Goal: Transaction & Acquisition: Book appointment/travel/reservation

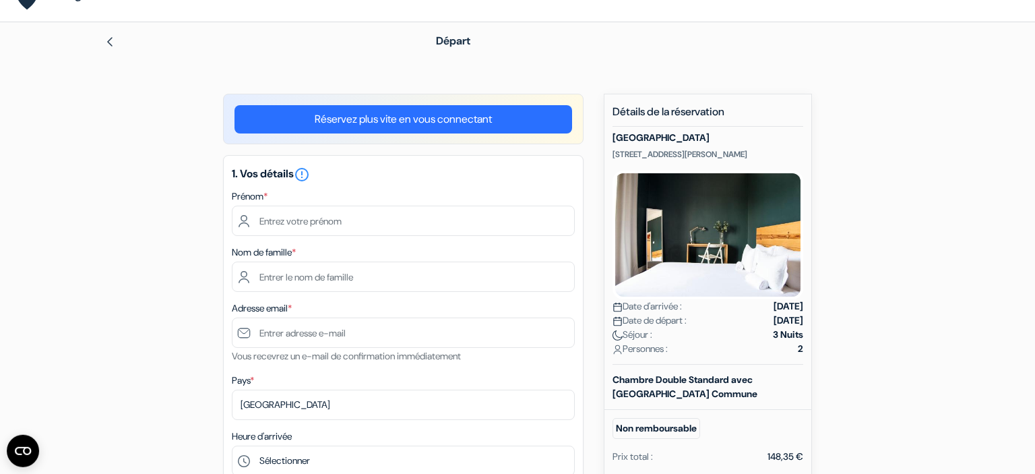
scroll to position [8, 0]
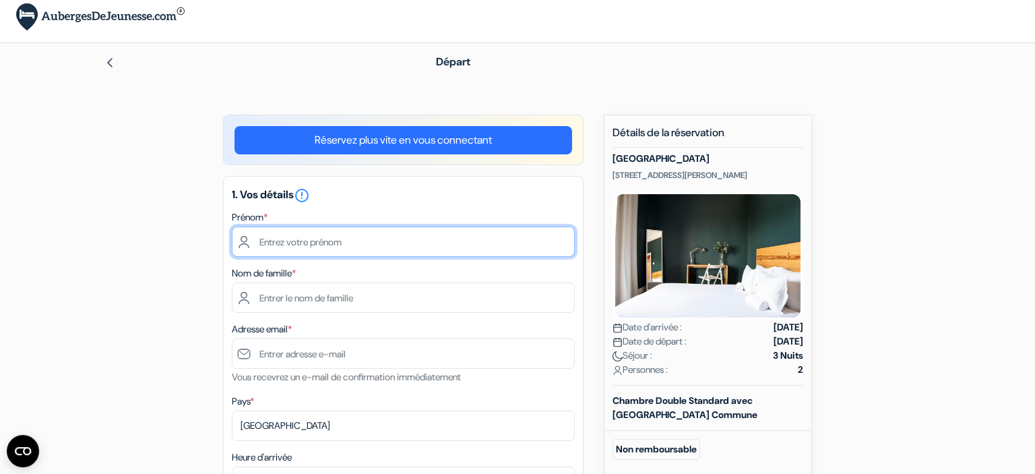
click at [303, 243] on input "text" at bounding box center [403, 241] width 343 height 30
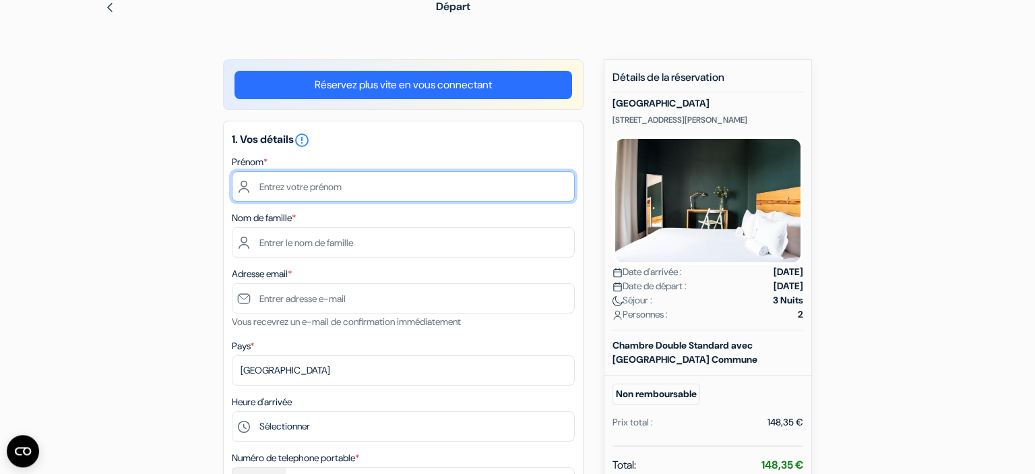
scroll to position [47, 0]
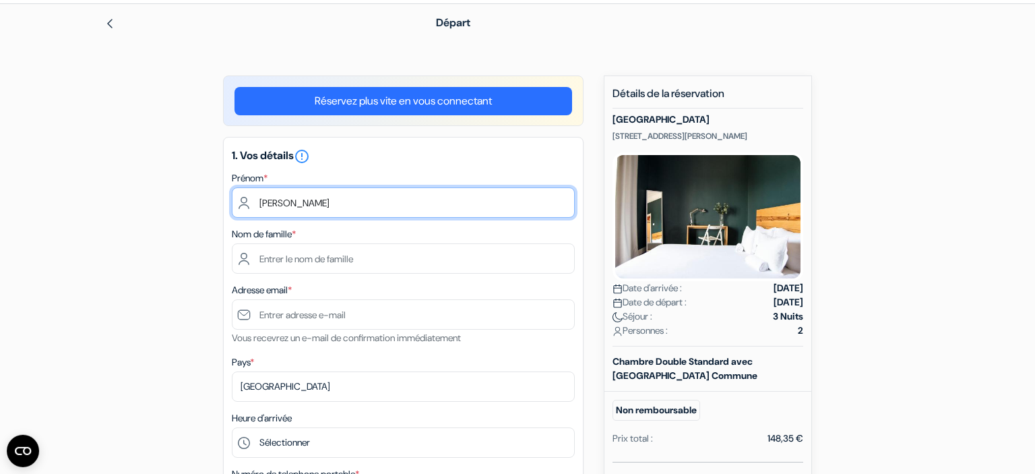
type input "charlene"
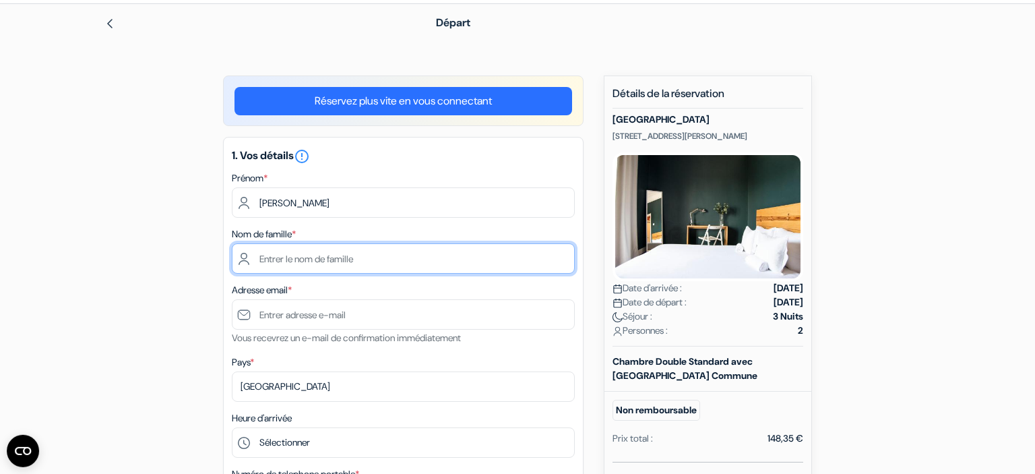
click at [274, 263] on input "text" at bounding box center [403, 258] width 343 height 30
type input "croisé"
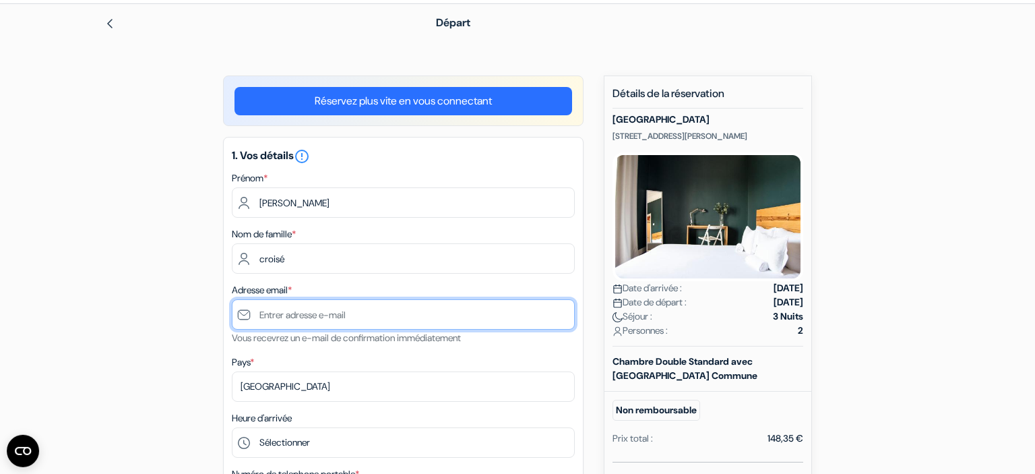
click at [287, 329] on input "text" at bounding box center [403, 314] width 343 height 30
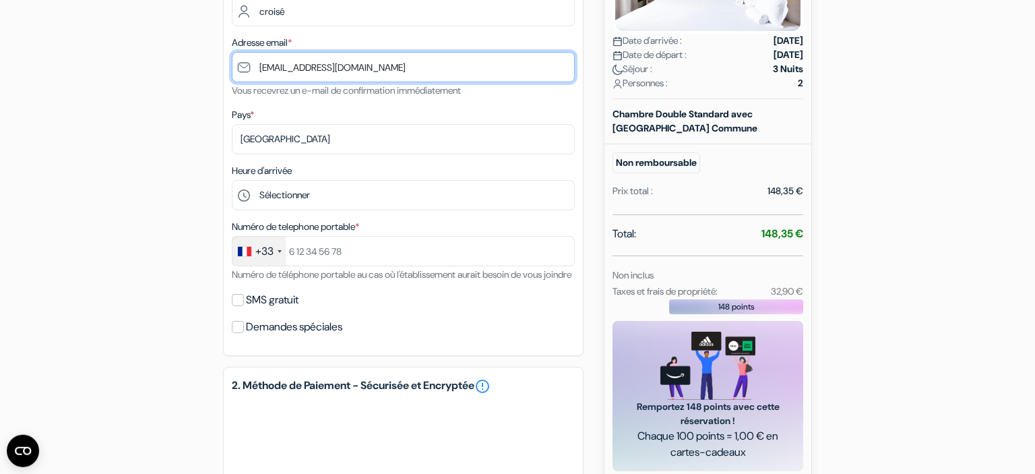
scroll to position [296, 0]
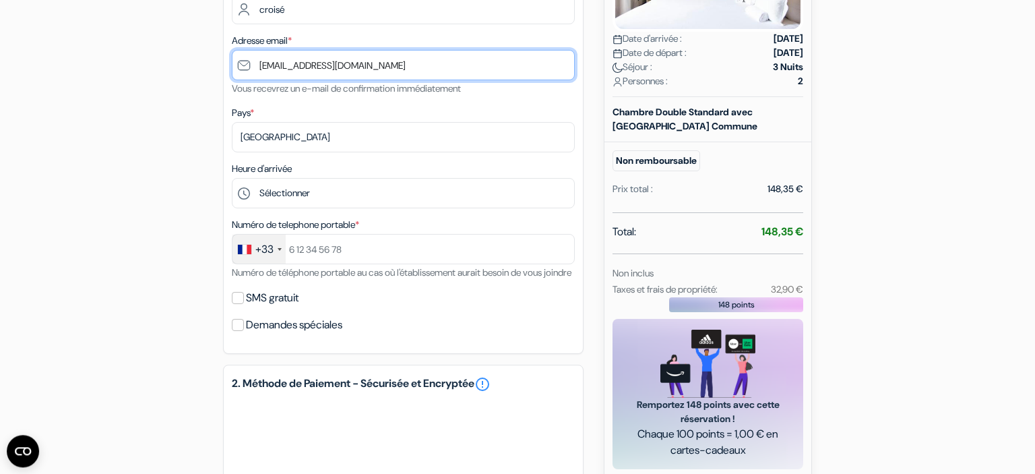
type input "[EMAIL_ADDRESS][DOMAIN_NAME]"
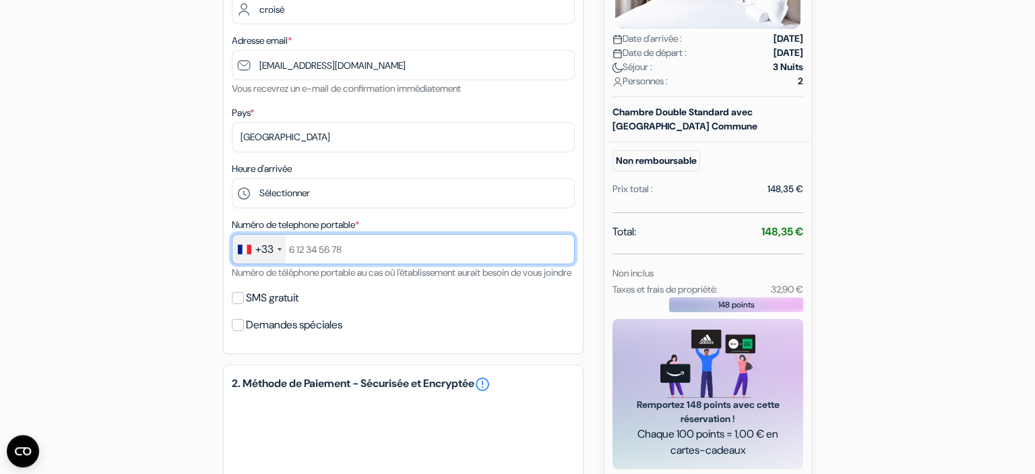
click at [324, 257] on input "text" at bounding box center [403, 249] width 343 height 30
type input "785975793"
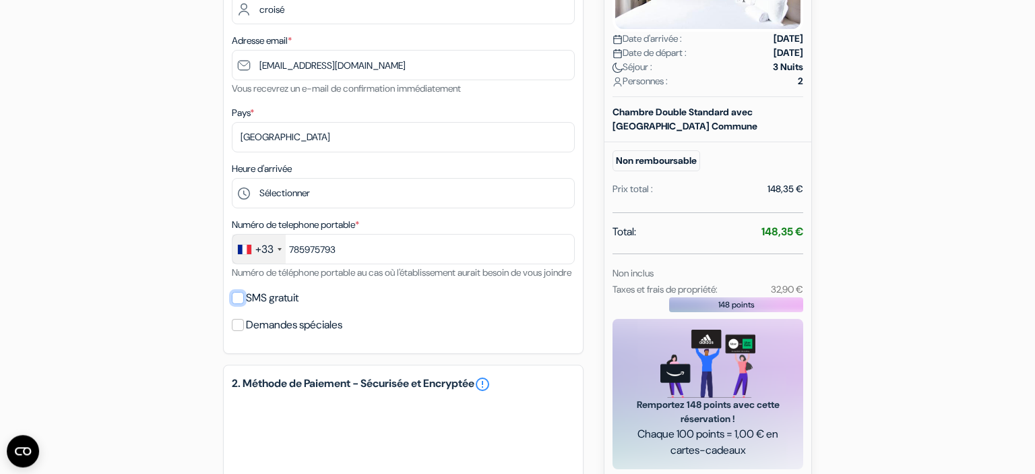
click at [239, 304] on input "SMS gratuit" at bounding box center [238, 298] width 12 height 12
checkbox input "true"
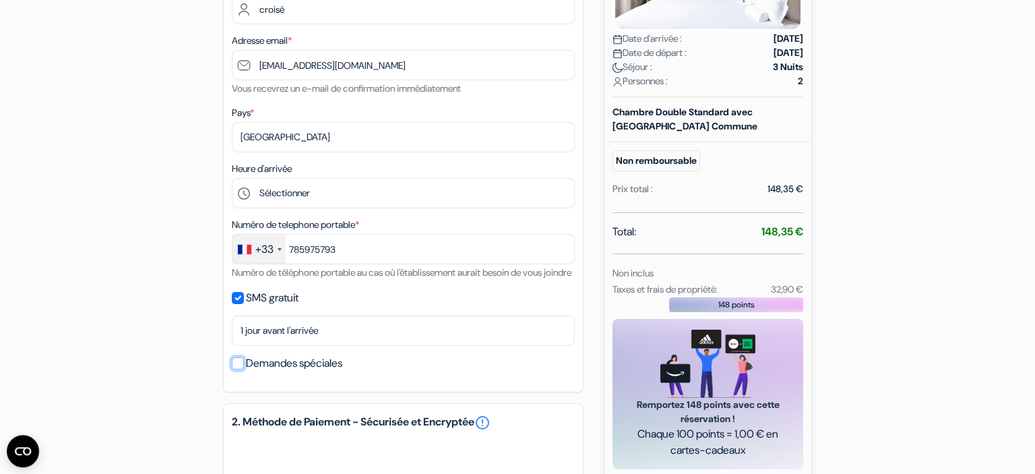
click at [241, 369] on input "Demandes spéciales" at bounding box center [238, 363] width 12 height 12
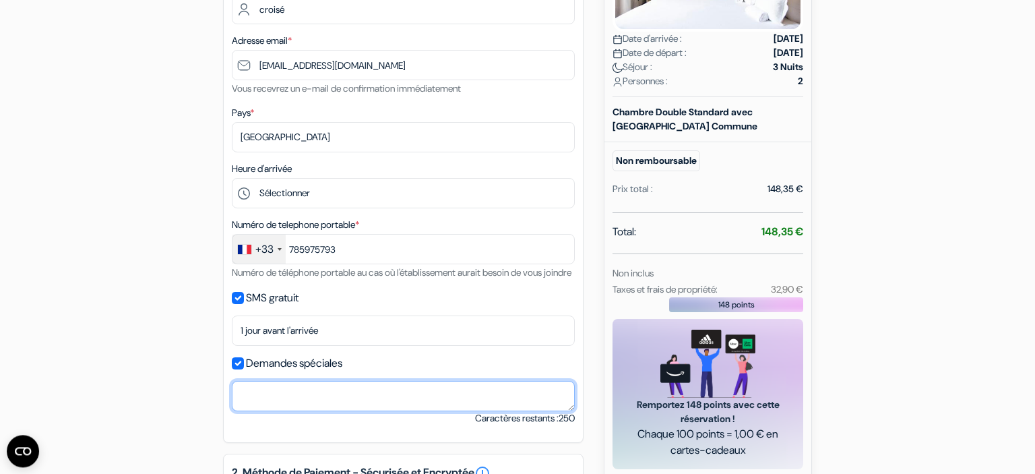
click at [261, 407] on textarea at bounding box center [403, 396] width 343 height 30
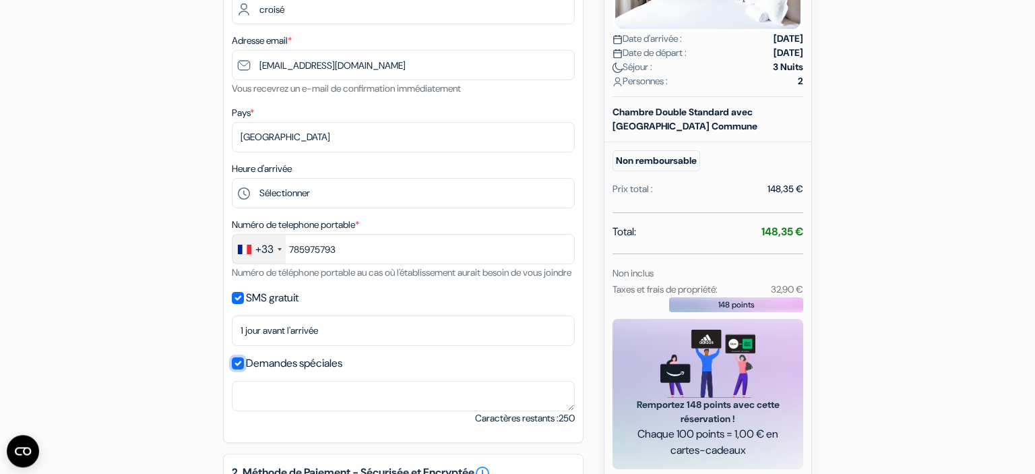
click at [239, 369] on input "Demandes spéciales" at bounding box center [238, 363] width 12 height 12
checkbox input "false"
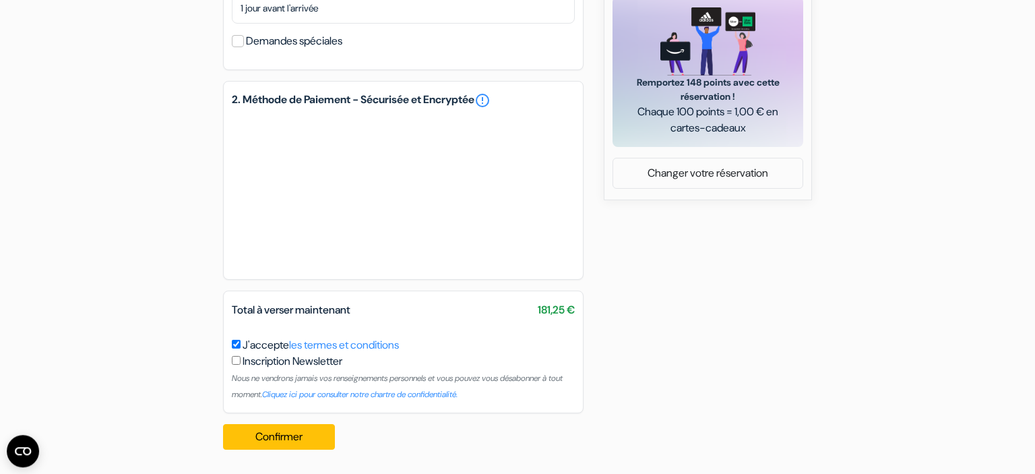
scroll to position [634, 0]
click at [275, 435] on button "Confirmer Loading..." at bounding box center [279, 437] width 112 height 26
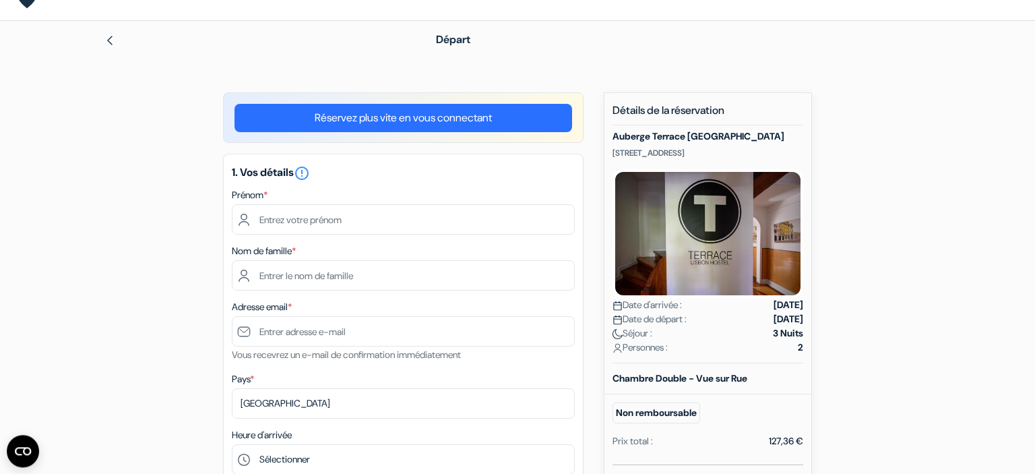
scroll to position [96, 0]
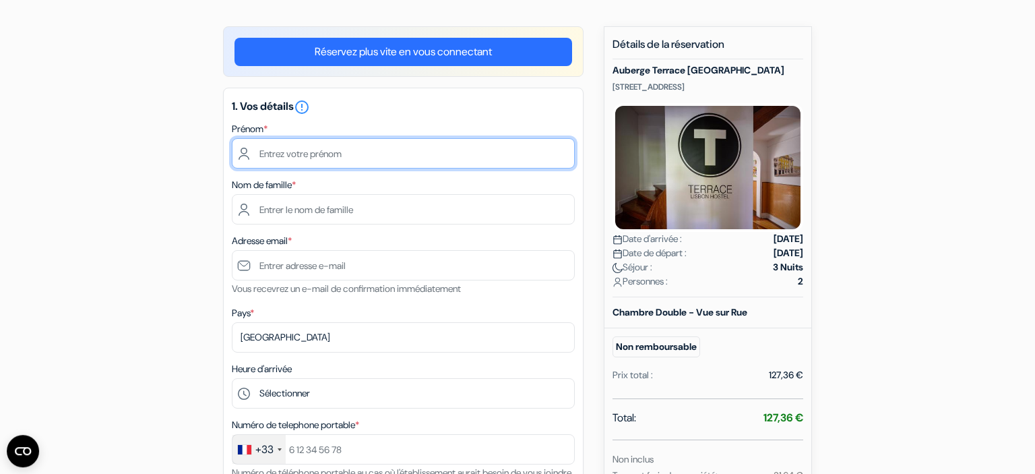
click at [321, 146] on input "text" at bounding box center [403, 153] width 343 height 30
type input "charlene"
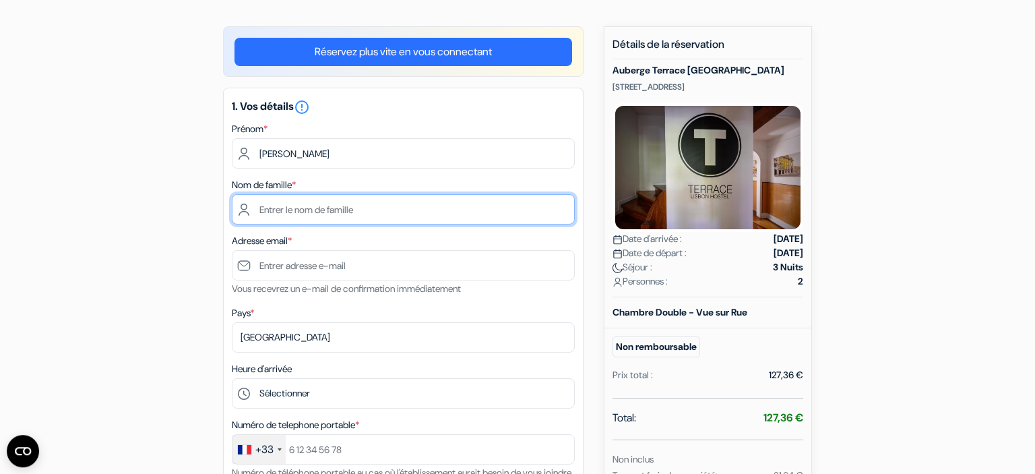
click at [276, 214] on input "text" at bounding box center [403, 209] width 343 height 30
type input "croisé"
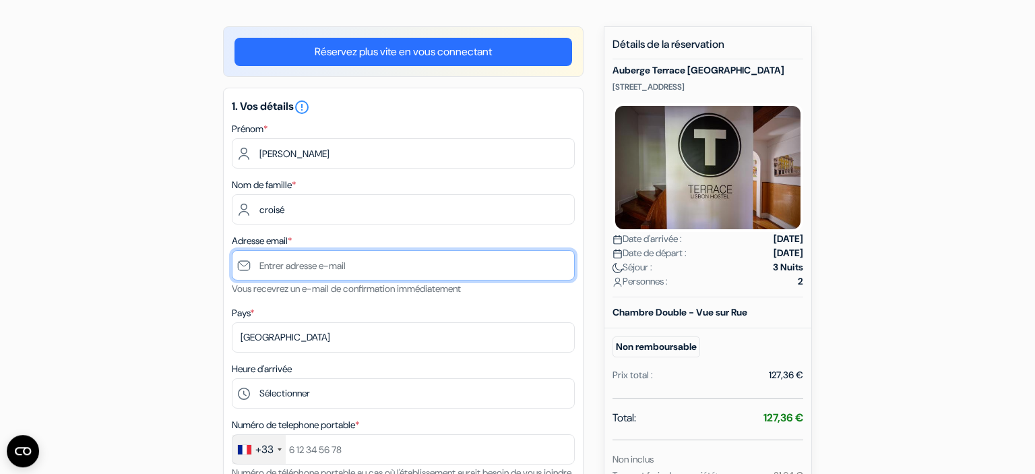
click at [278, 270] on input "text" at bounding box center [403, 265] width 343 height 30
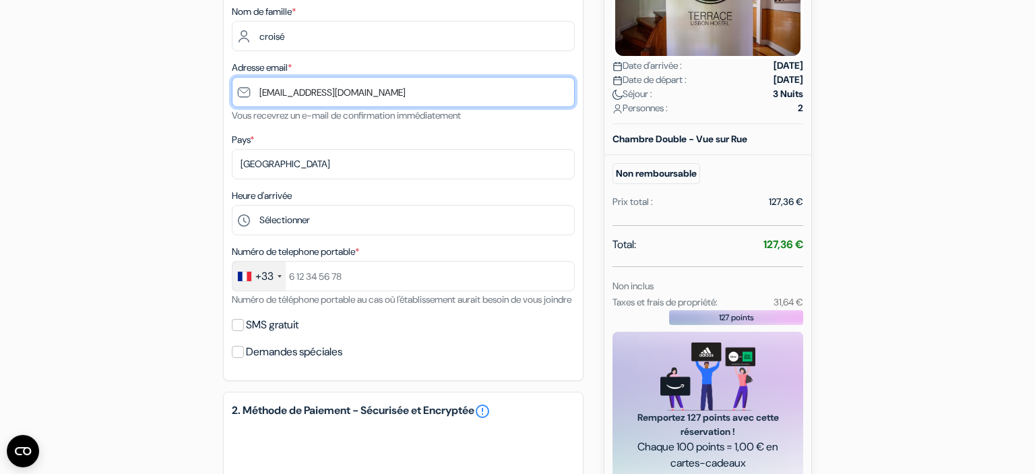
scroll to position [294, 0]
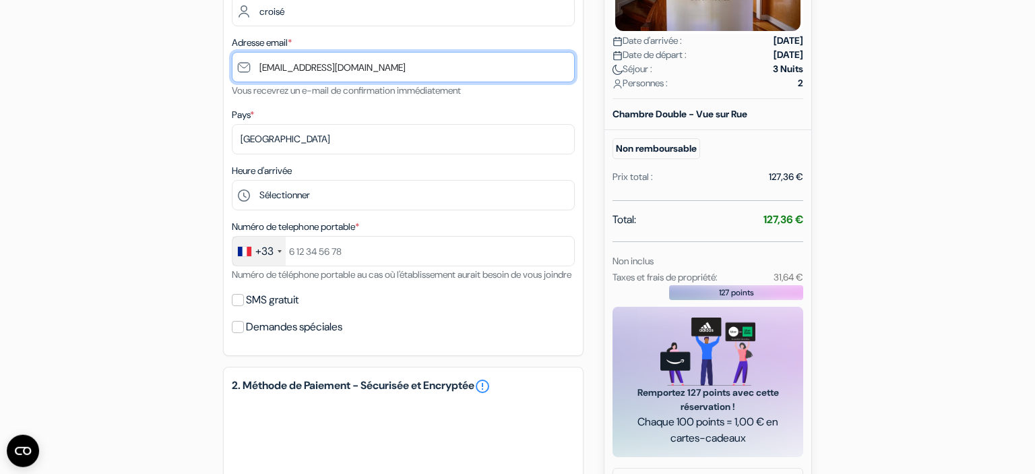
type input "[EMAIL_ADDRESS][DOMAIN_NAME]"
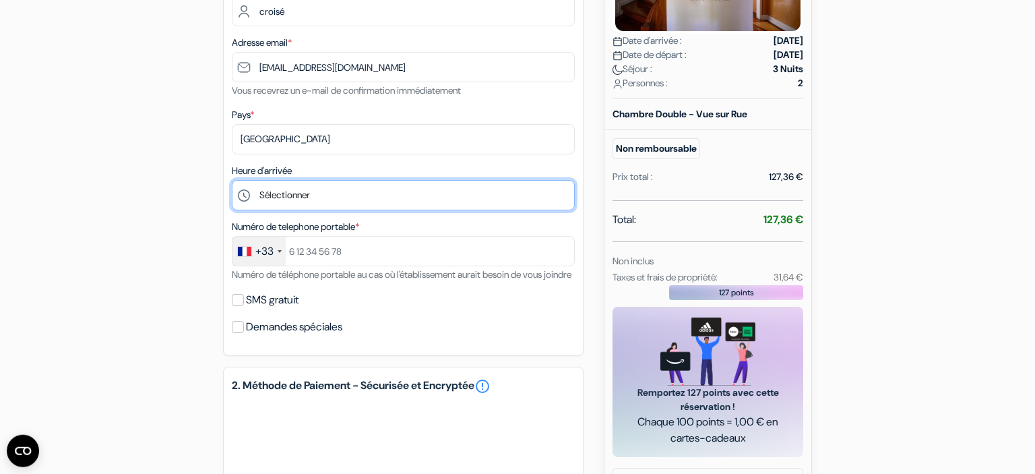
click at [232, 180] on select "Sélectionner 15:00 16:00 17:00 18:00 19:00 20:00 21:00 22:00" at bounding box center [403, 195] width 343 height 30
select select "19"
click option "19:00" at bounding box center [0, 0] width 0 height 0
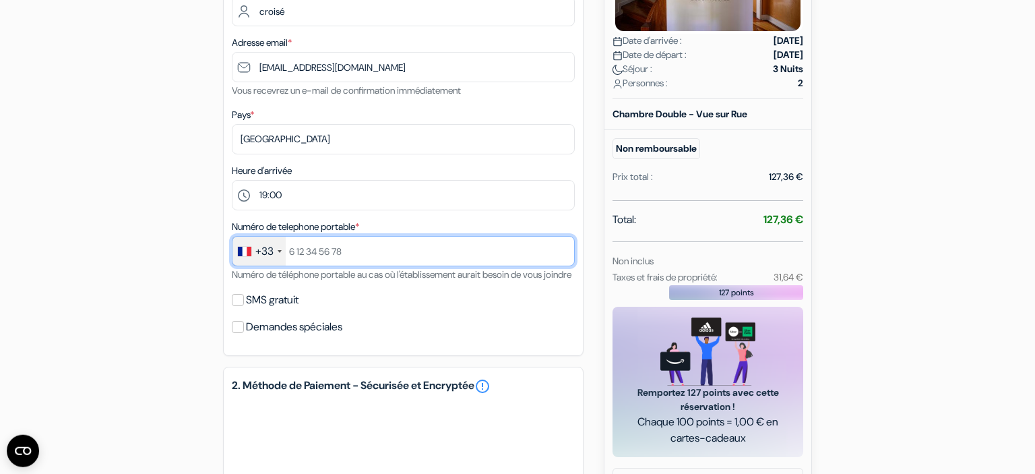
click at [299, 251] on input "text" at bounding box center [403, 251] width 343 height 30
type input "785975793"
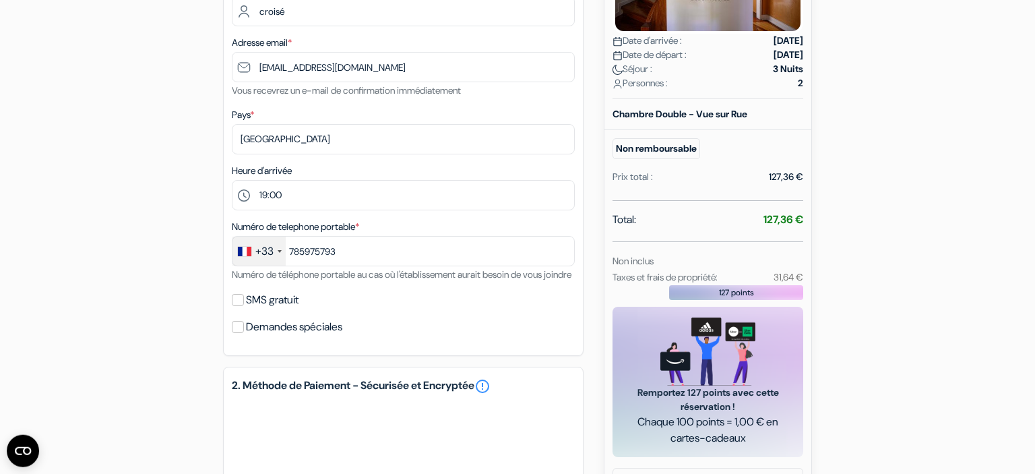
click at [945, 253] on div "add_box Auberge Terrace Lisbon Rua dos Jerónimos, 16, Lisbonne, Portugal Détail…" at bounding box center [517, 287] width 889 height 918
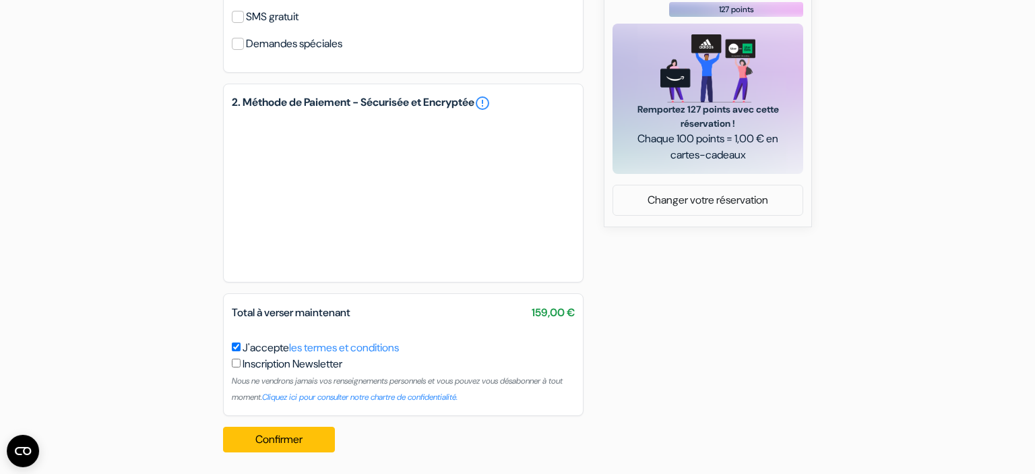
scroll to position [596, 0]
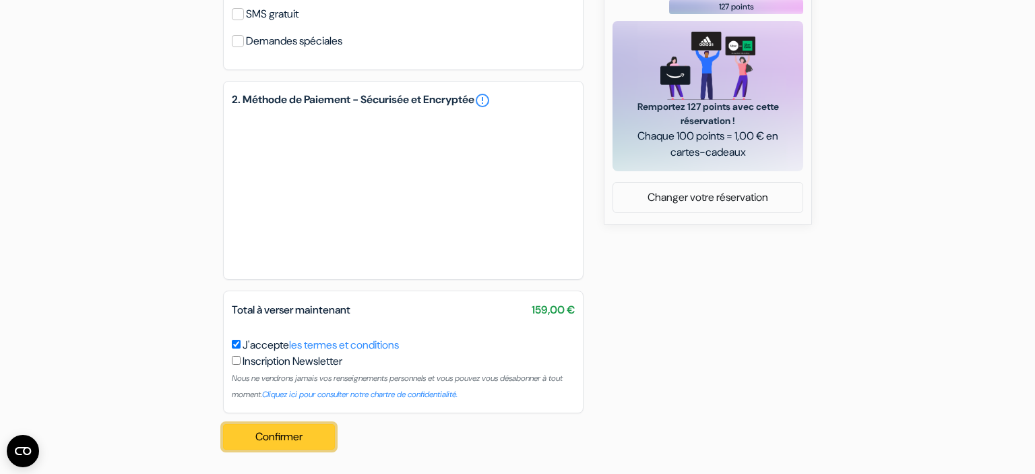
click at [293, 429] on button "Confirmer Loading..." at bounding box center [279, 437] width 112 height 26
